Goal: Information Seeking & Learning: Learn about a topic

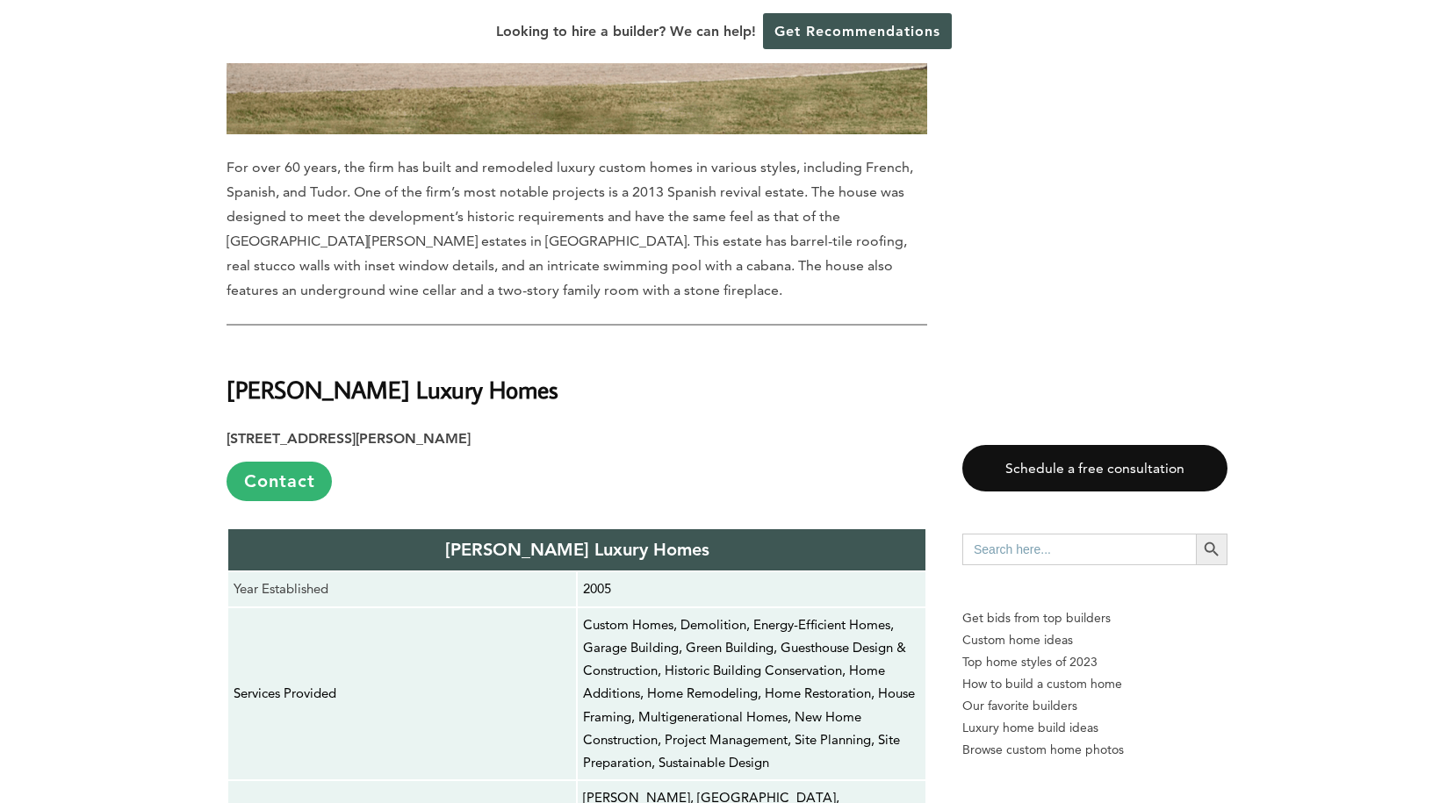
scroll to position [7374, 0]
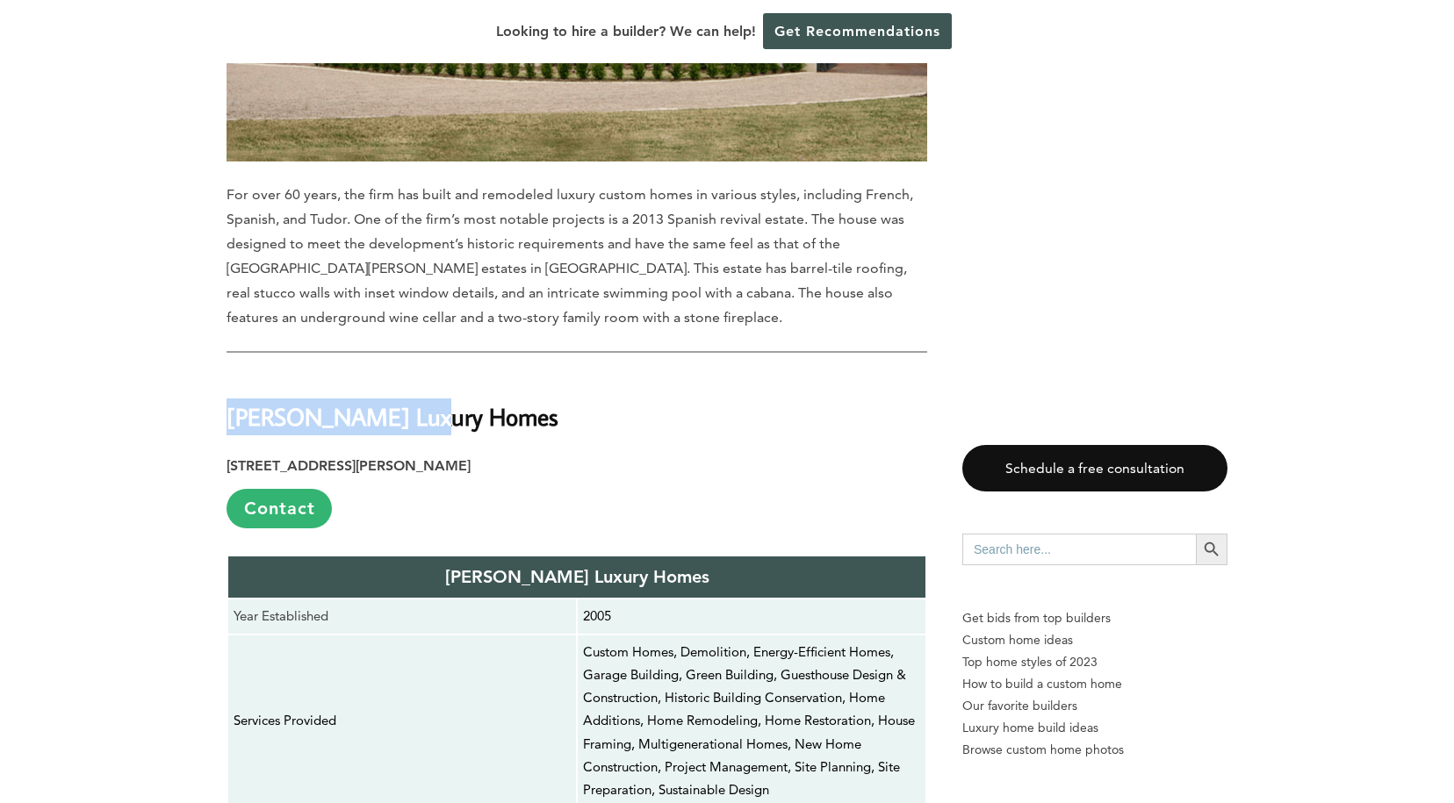
drag, startPoint x: 434, startPoint y: 90, endPoint x: 226, endPoint y: 83, distance: 208.2
copy strong "[PERSON_NAME] Luxury Homes"
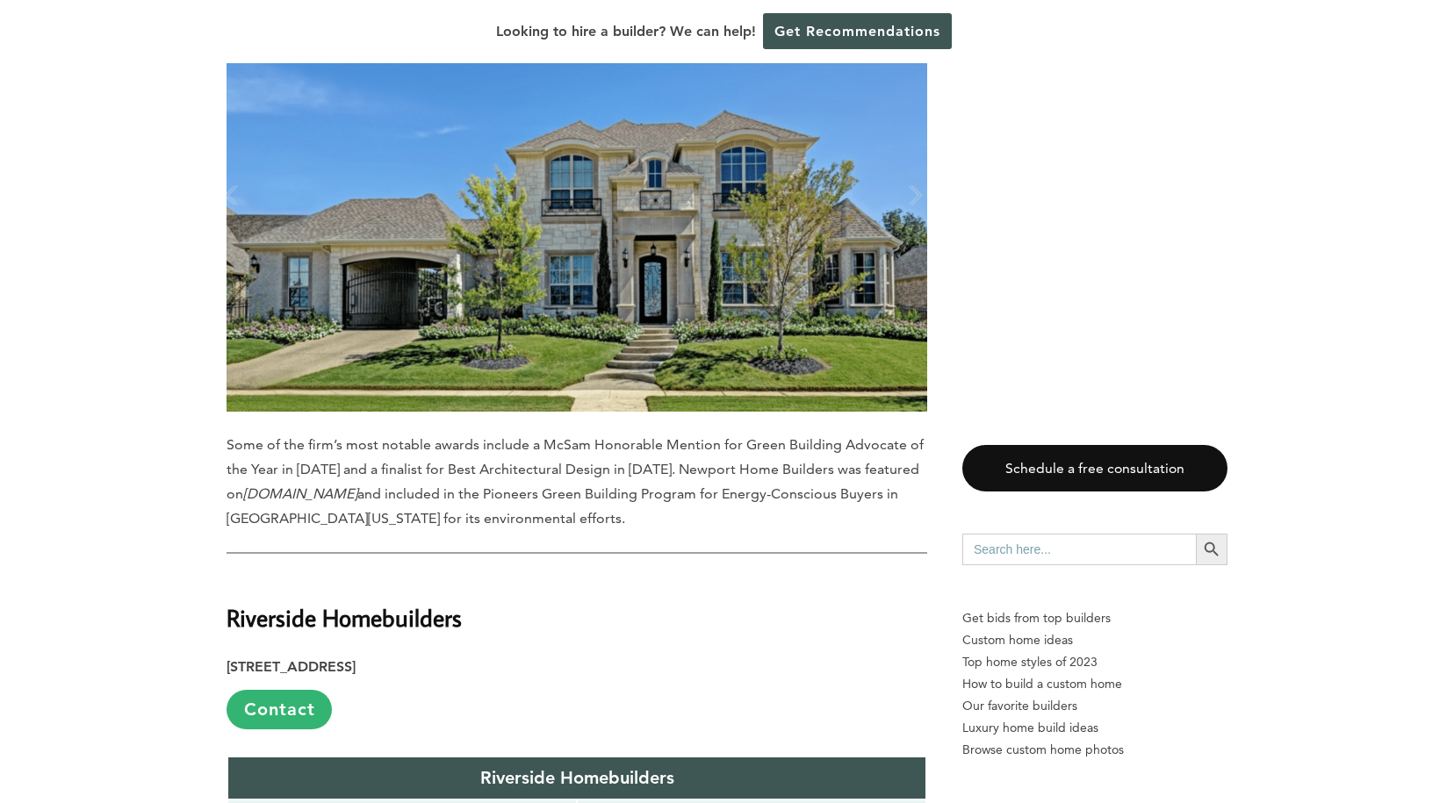
scroll to position [10184, 0]
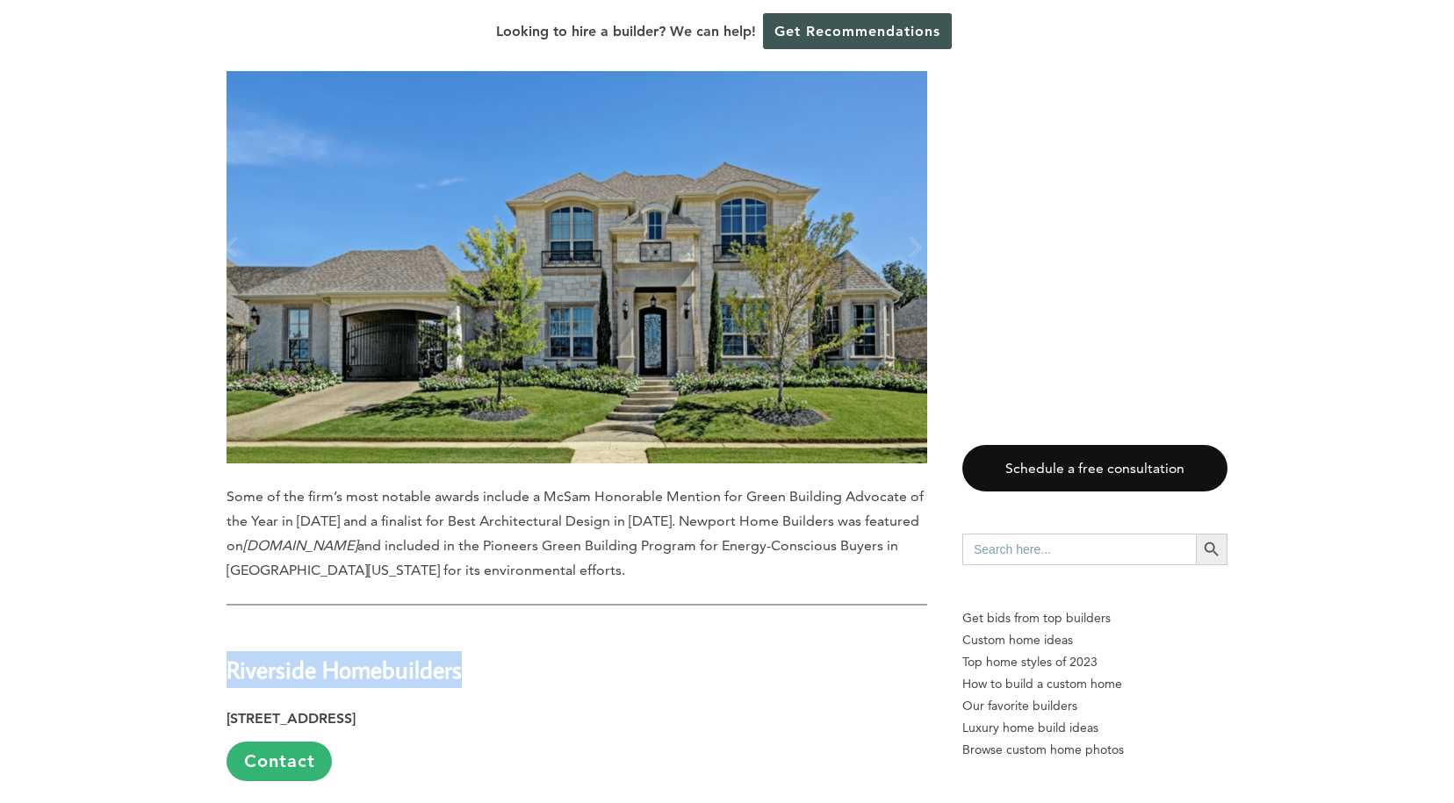
drag, startPoint x: 463, startPoint y: 90, endPoint x: 223, endPoint y: 88, distance: 239.7
copy strong "Riverside Homebuilders"
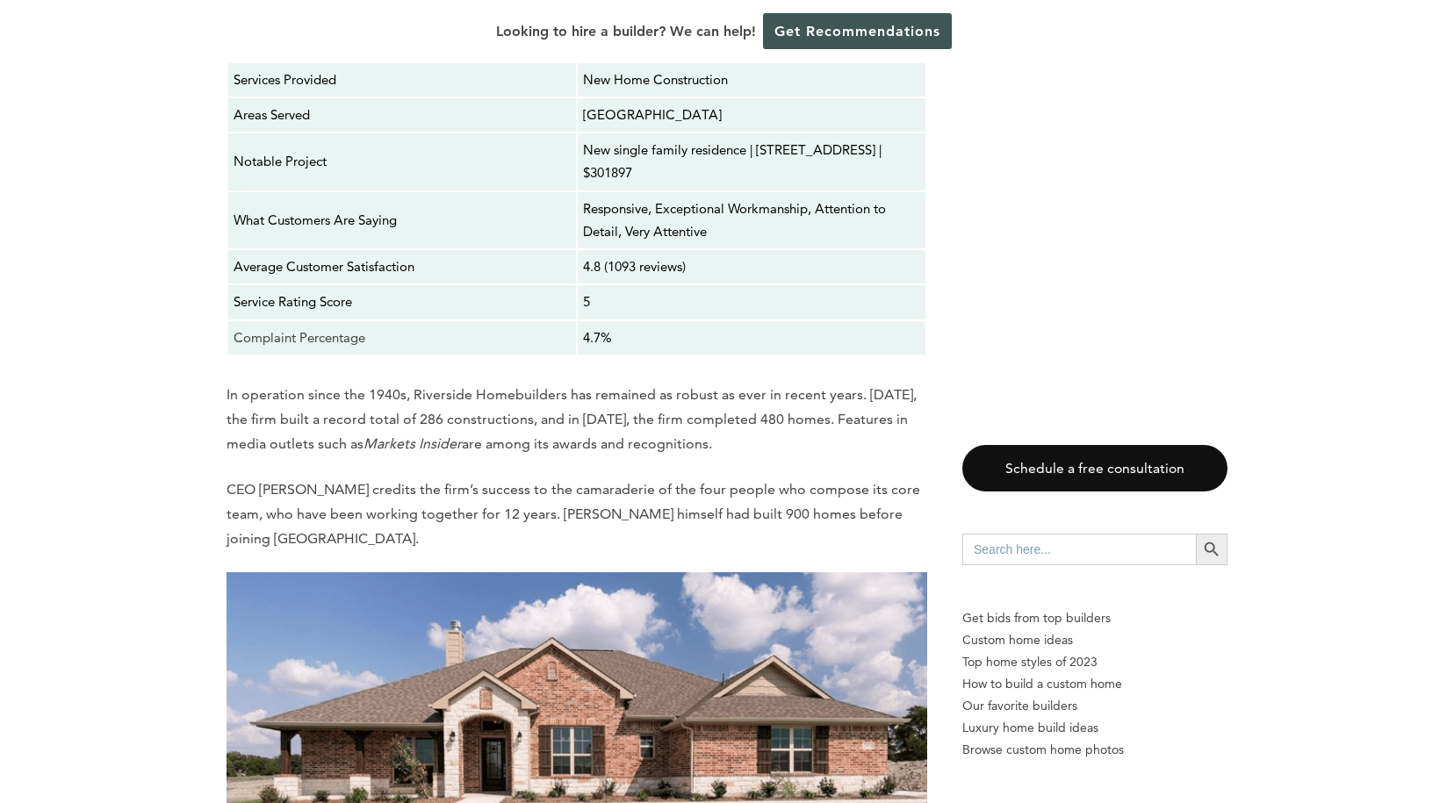
scroll to position [10974, 0]
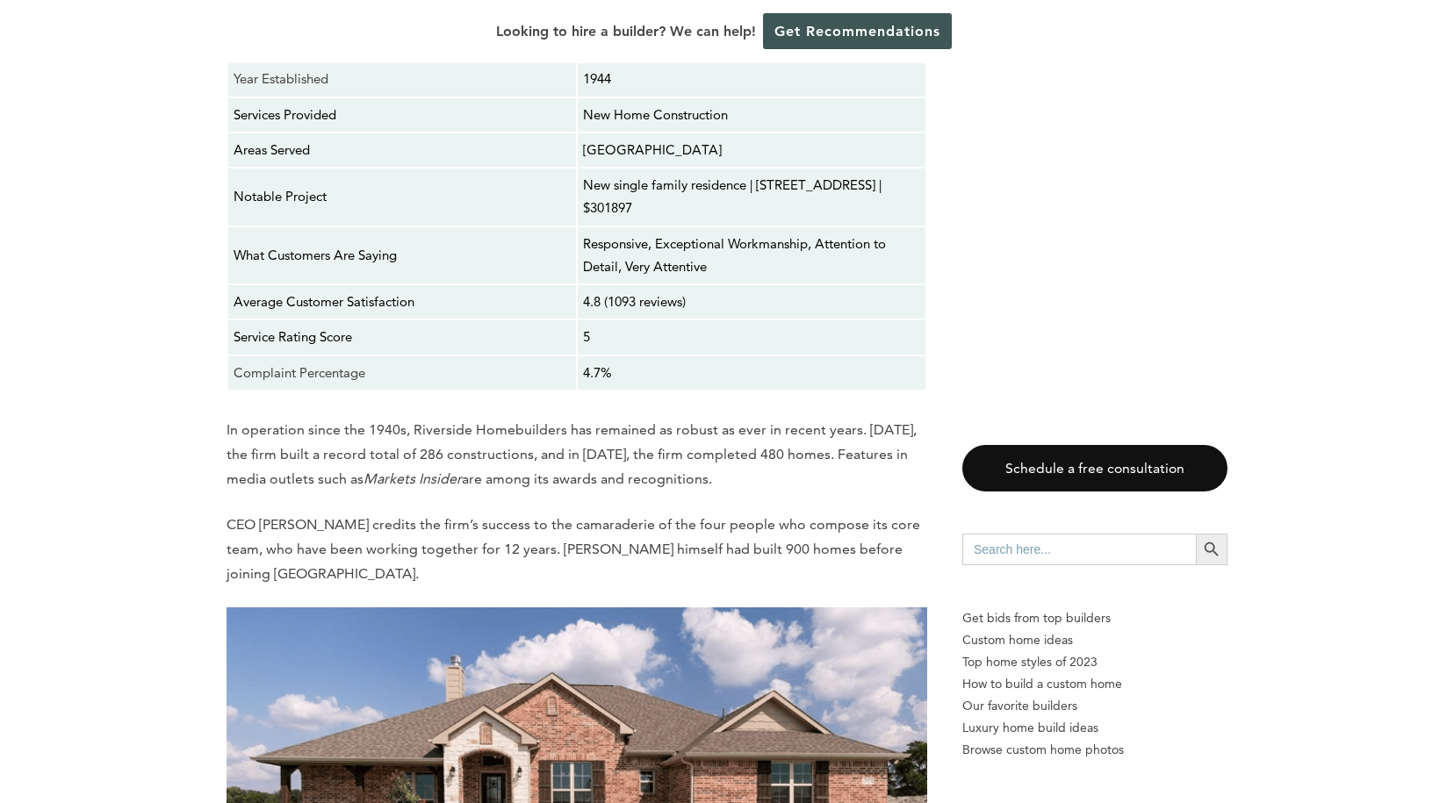
drag, startPoint x: 459, startPoint y: 547, endPoint x: 226, endPoint y: 543, distance: 232.7
copy strong "[PERSON_NAME] Properties"
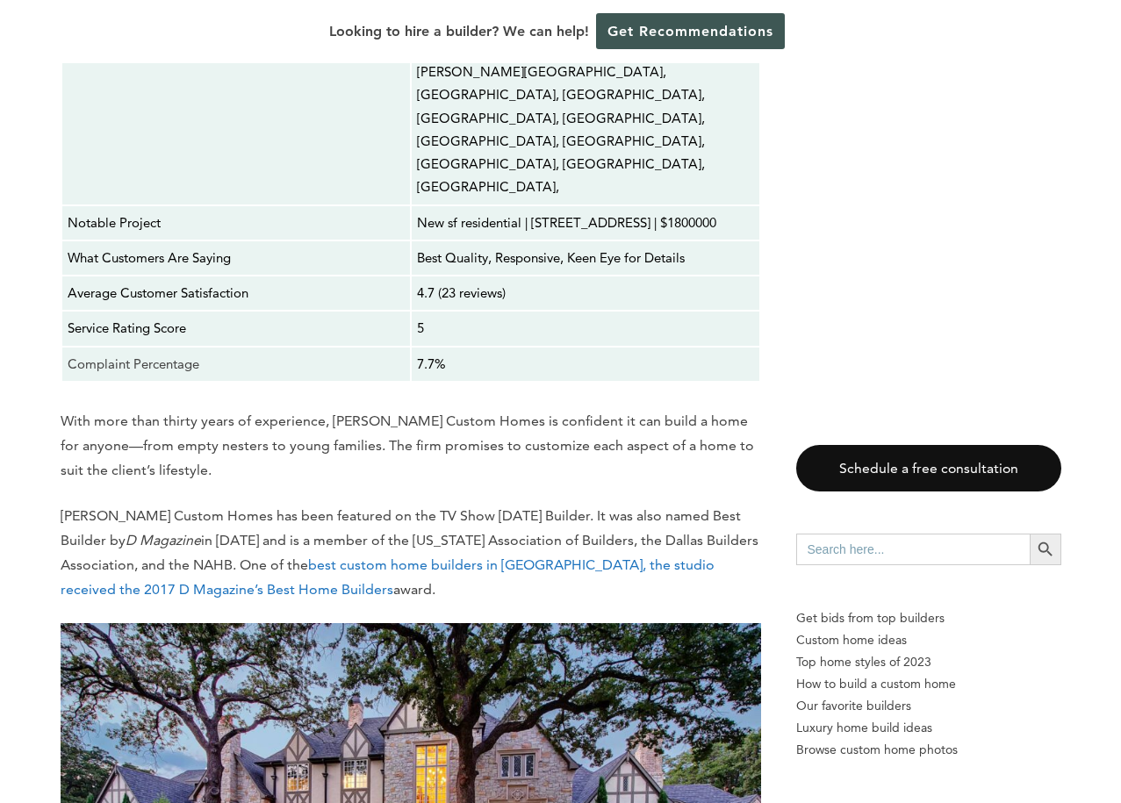
scroll to position [18875, 0]
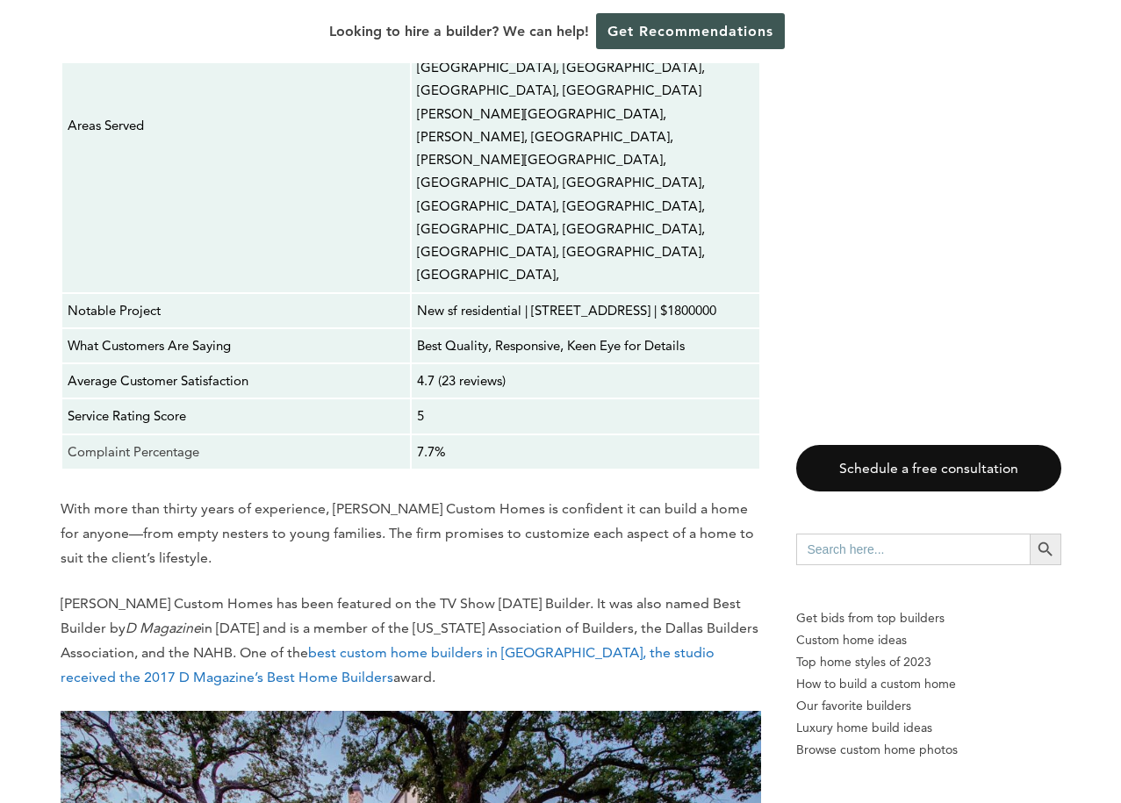
drag, startPoint x: 527, startPoint y: 209, endPoint x: 321, endPoint y: 217, distance: 205.6
copy strong "[PERSON_NAME] Custom Homes"
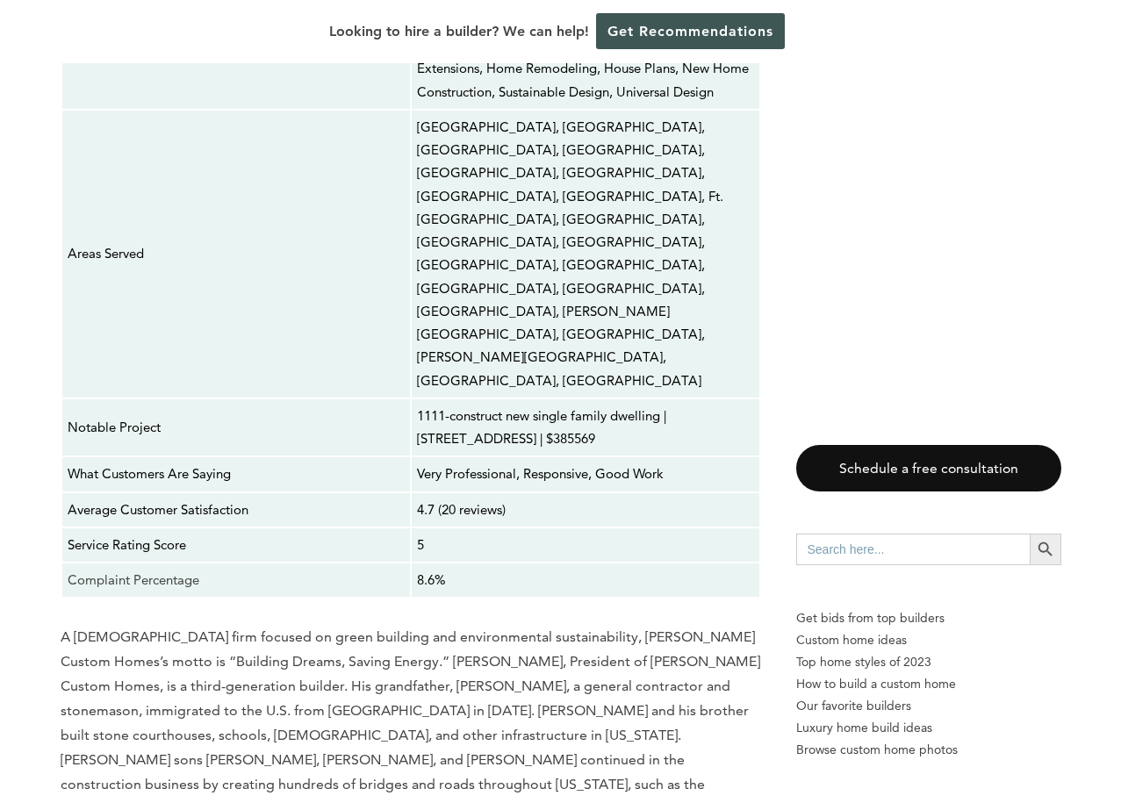
scroll to position [20455, 0]
